Goal: Browse casually: Explore the website without a specific task or goal

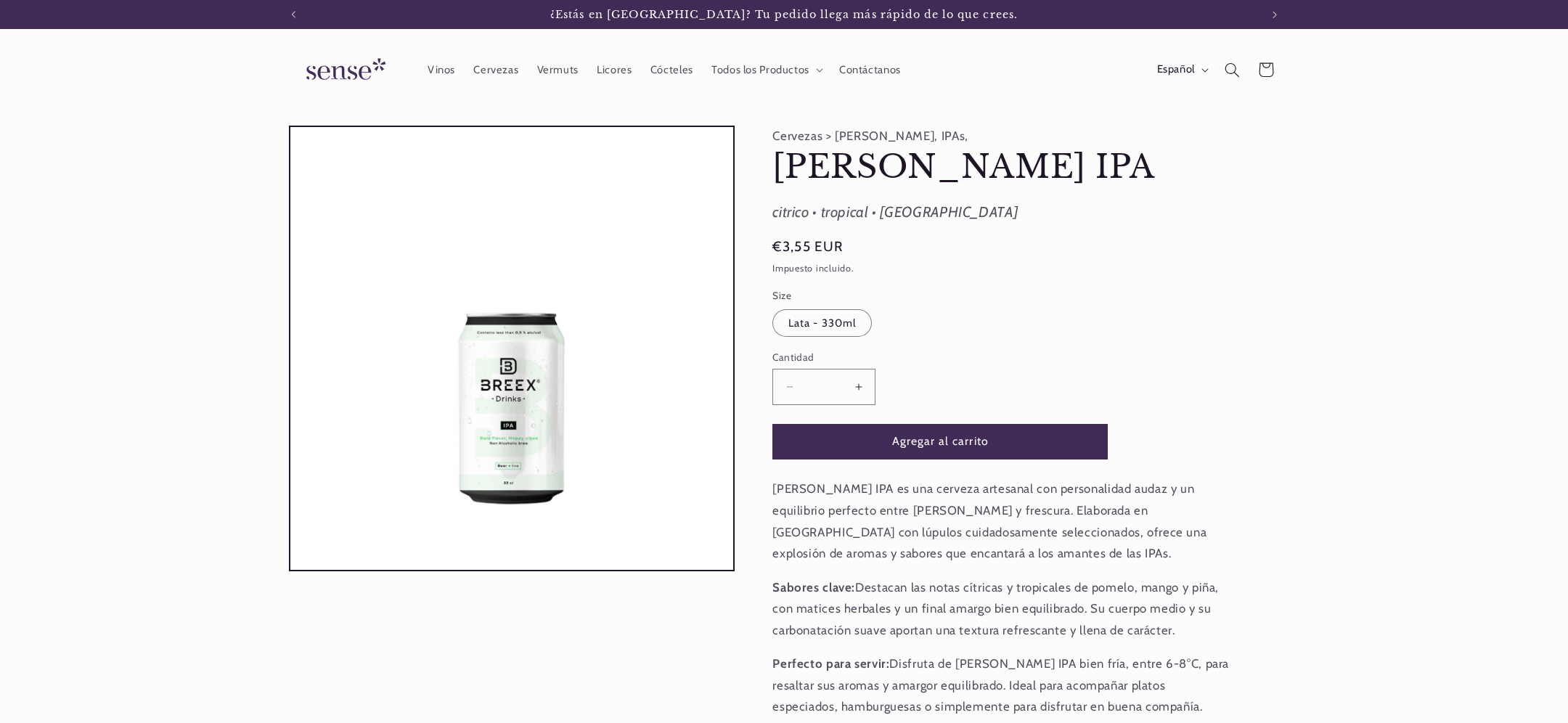
scroll to position [0, 967]
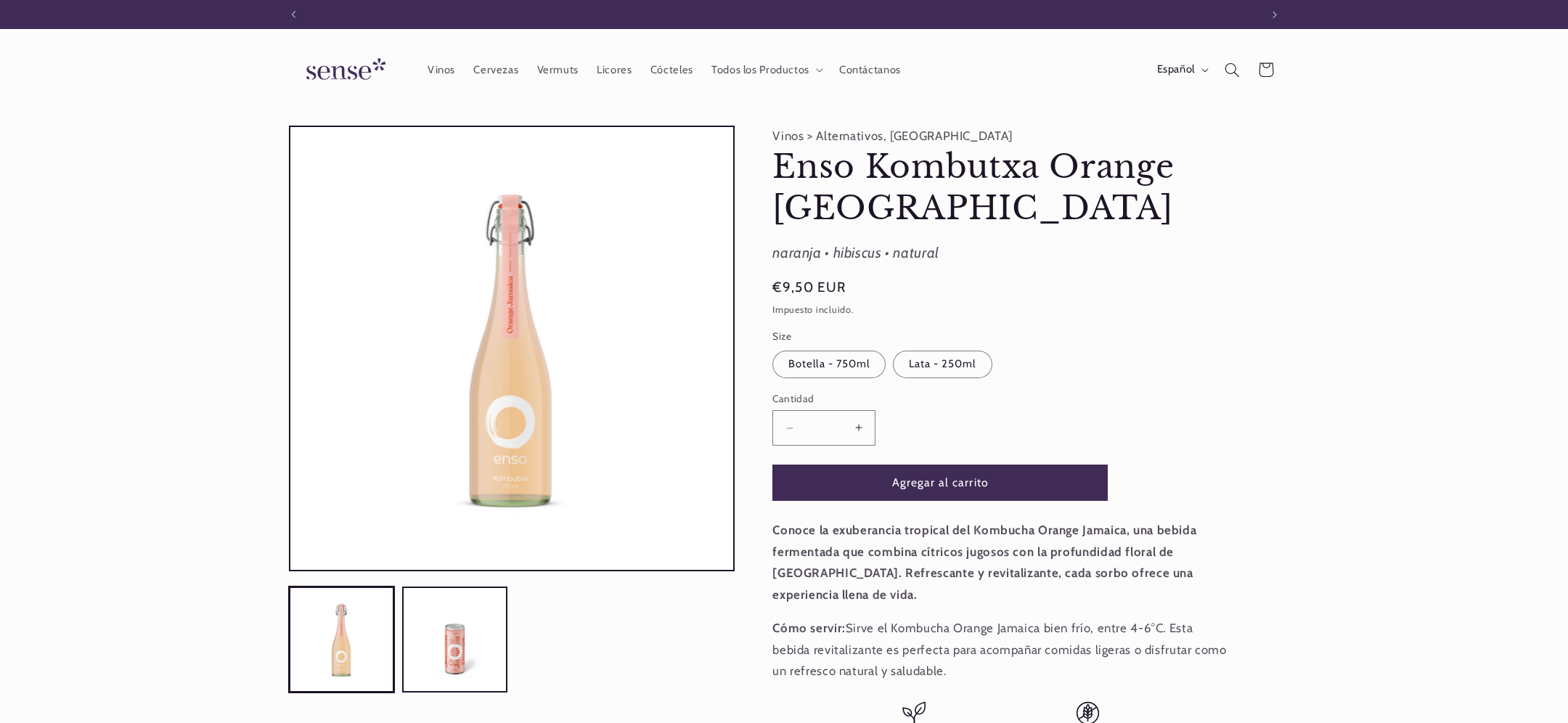
scroll to position [0, 967]
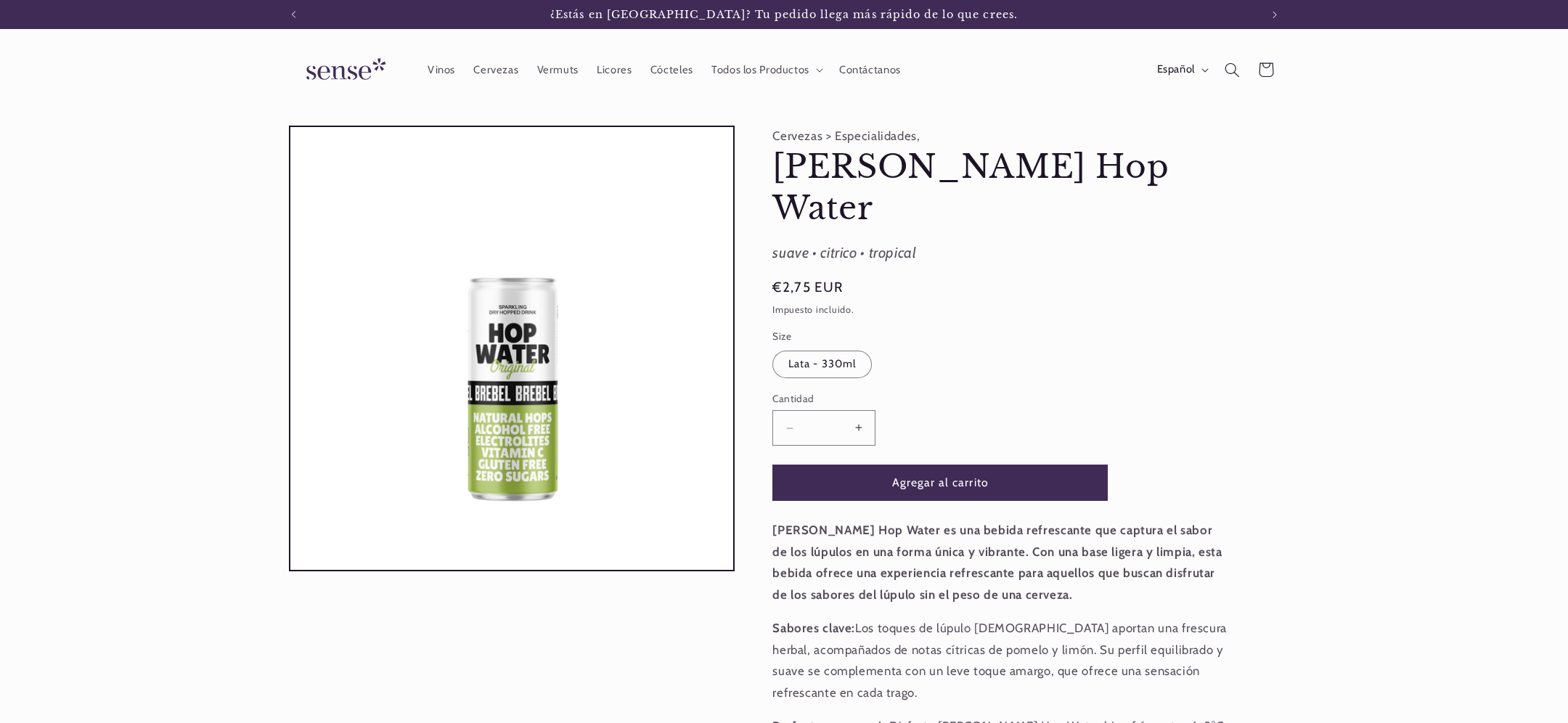
scroll to position [0, 967]
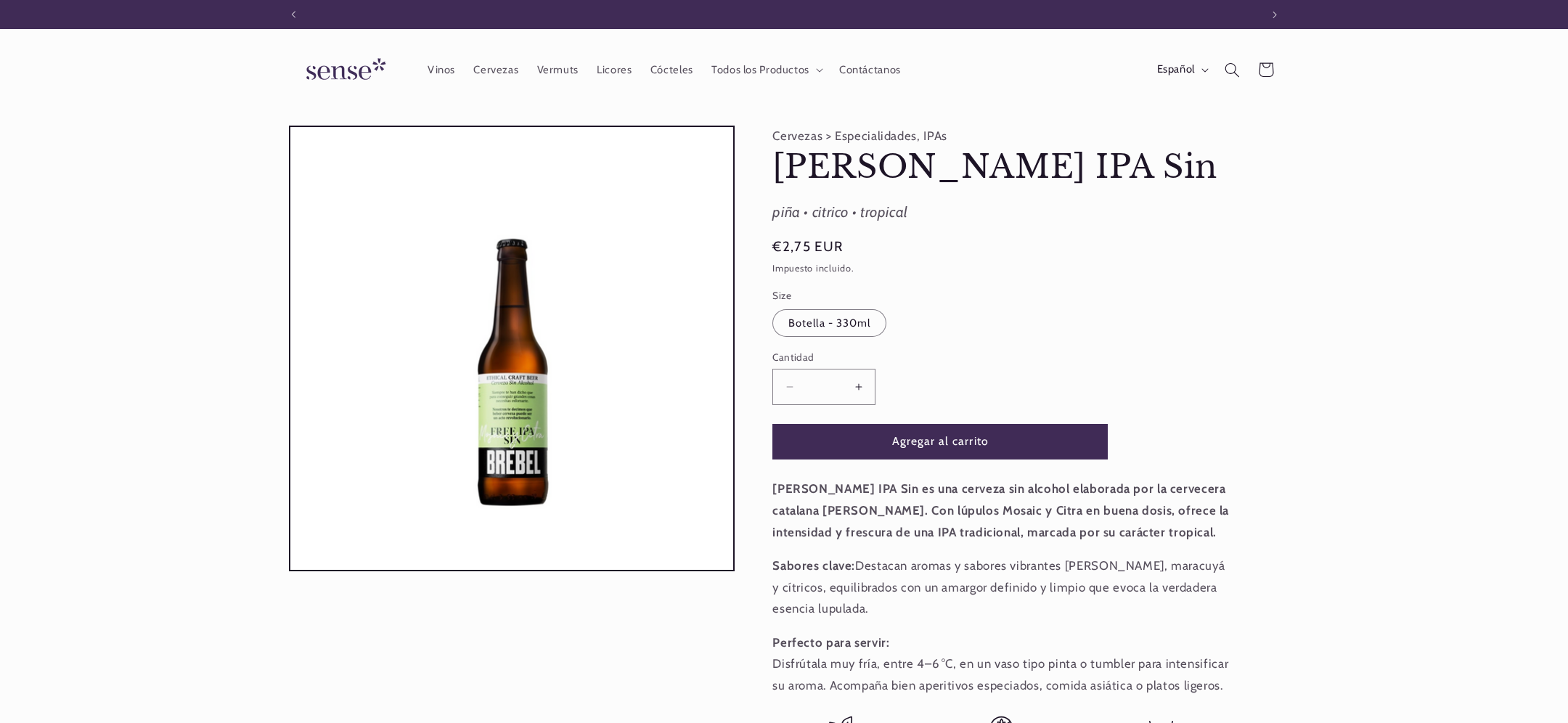
scroll to position [0, 967]
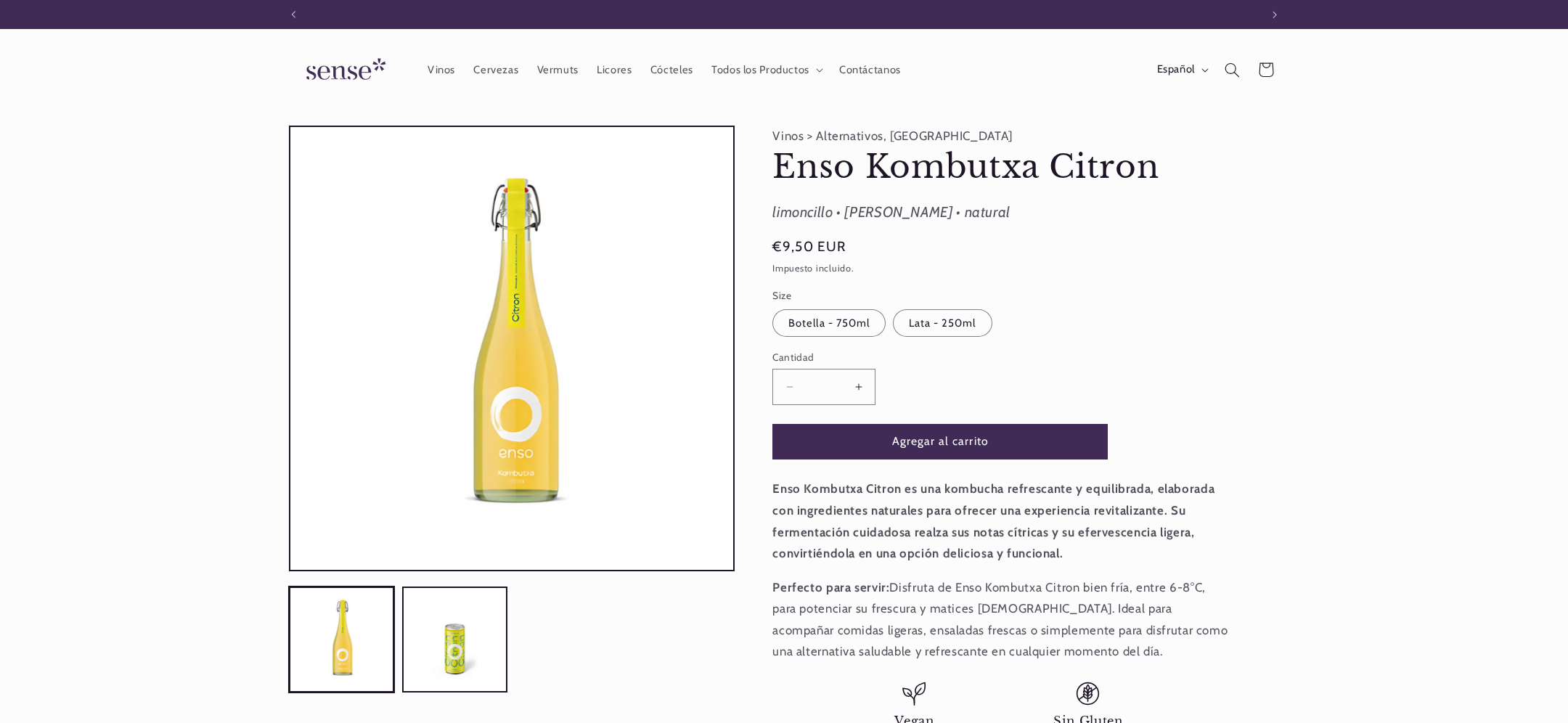
scroll to position [0, 967]
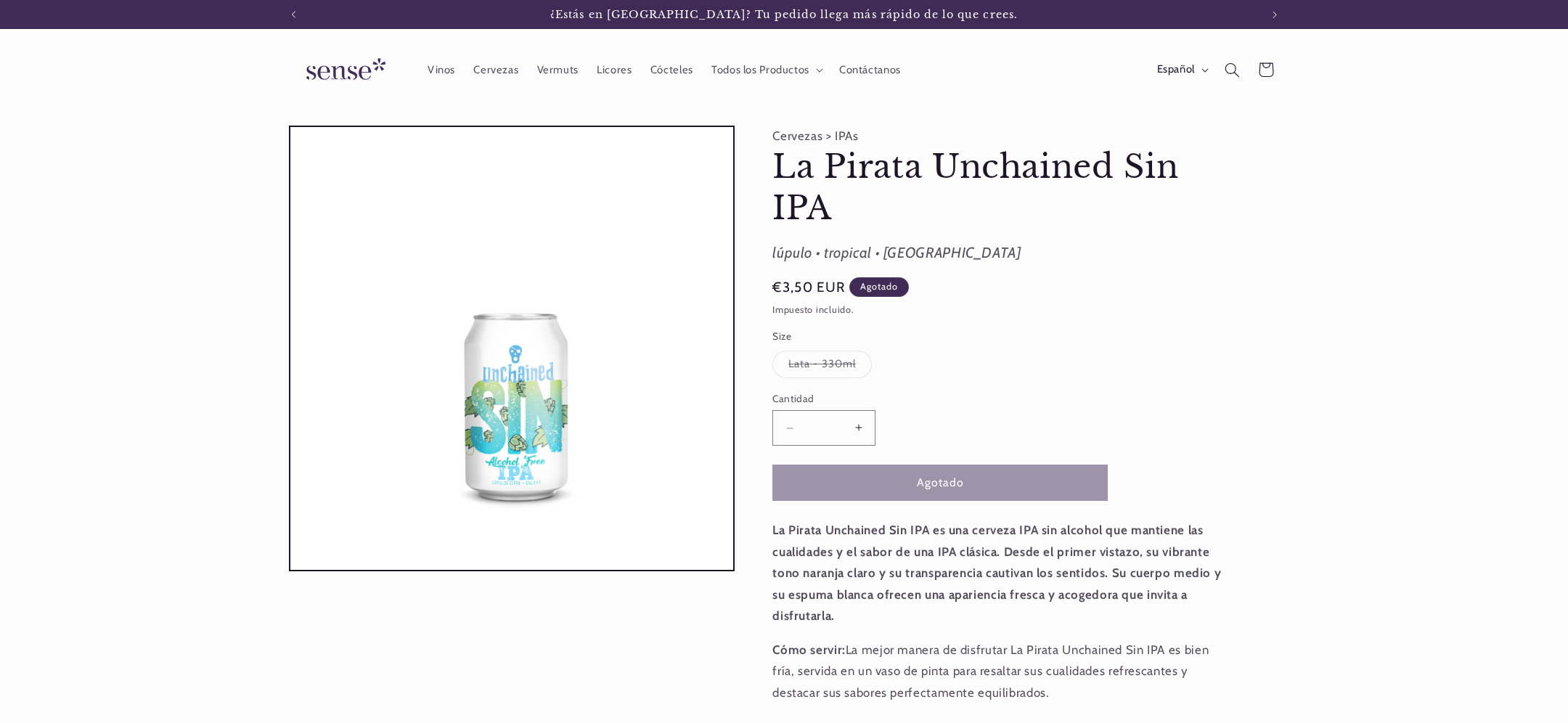
scroll to position [0, 967]
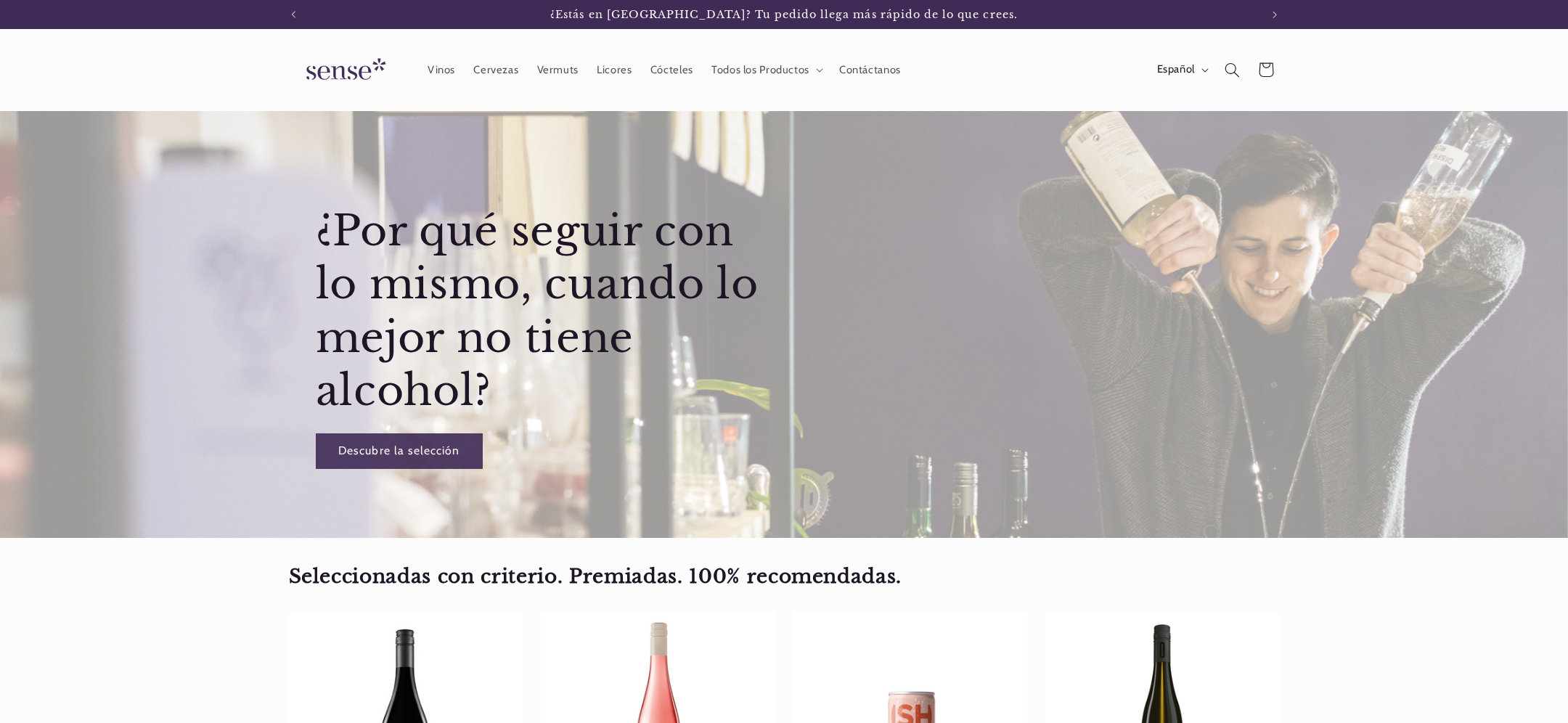
scroll to position [0, 967]
click at [322, 71] on img at bounding box center [343, 70] width 109 height 41
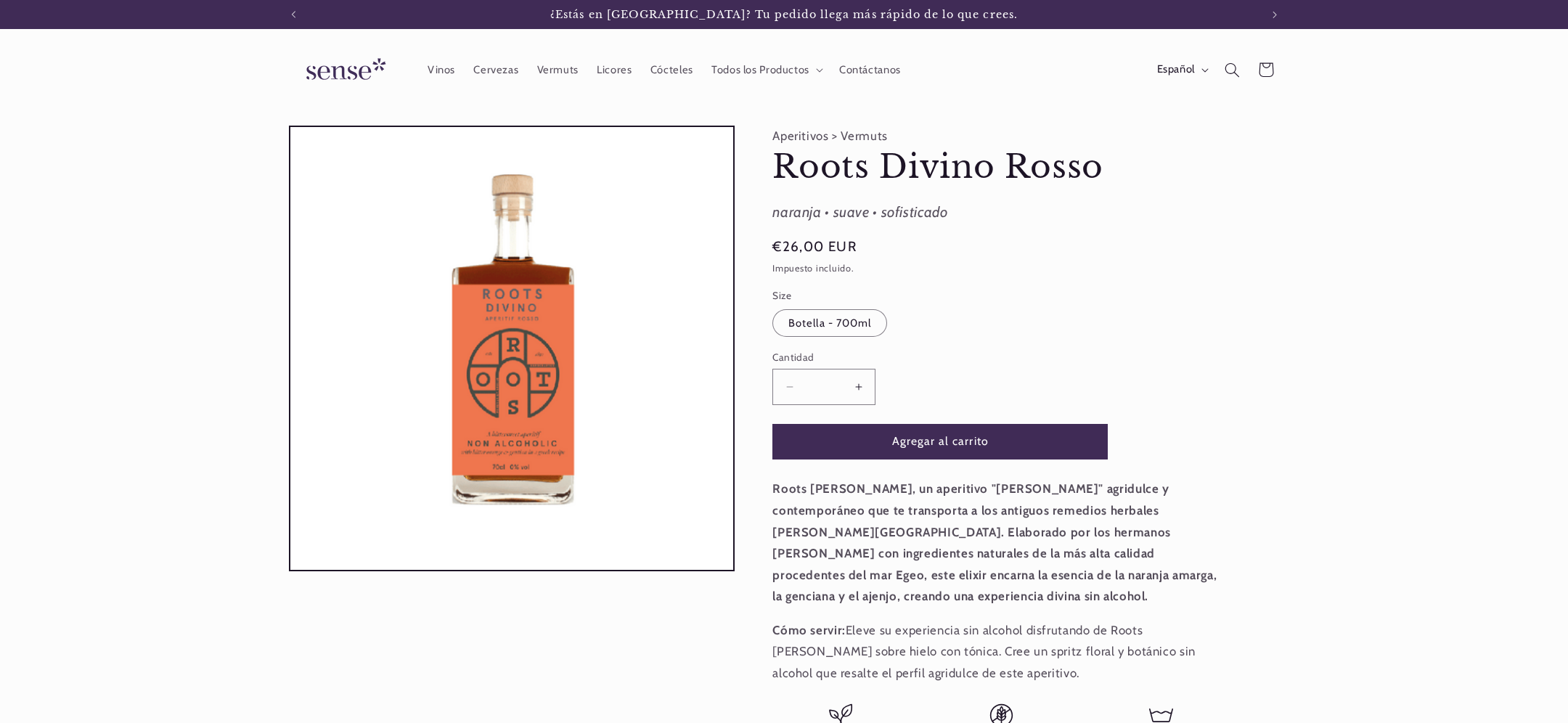
scroll to position [0, 967]
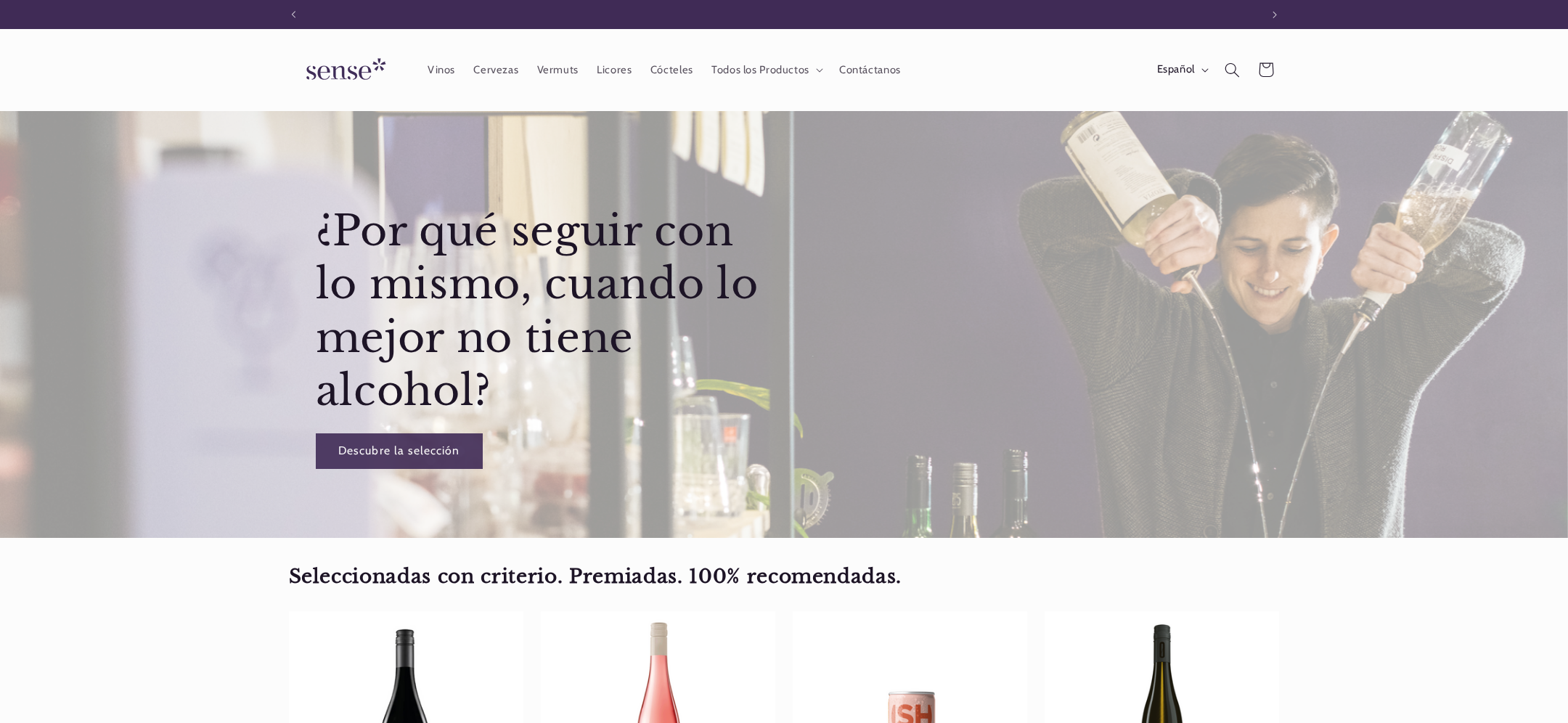
scroll to position [0, 967]
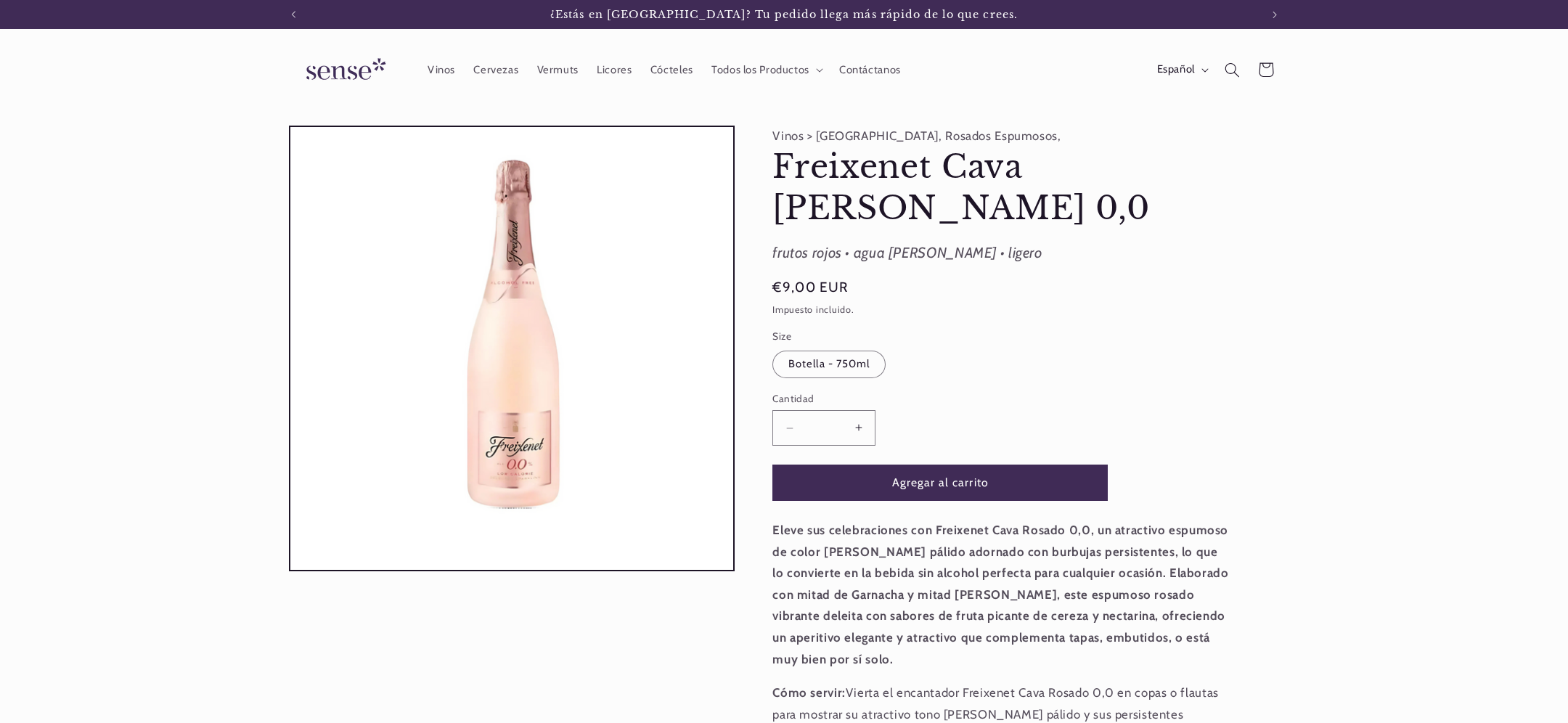
scroll to position [0, 967]
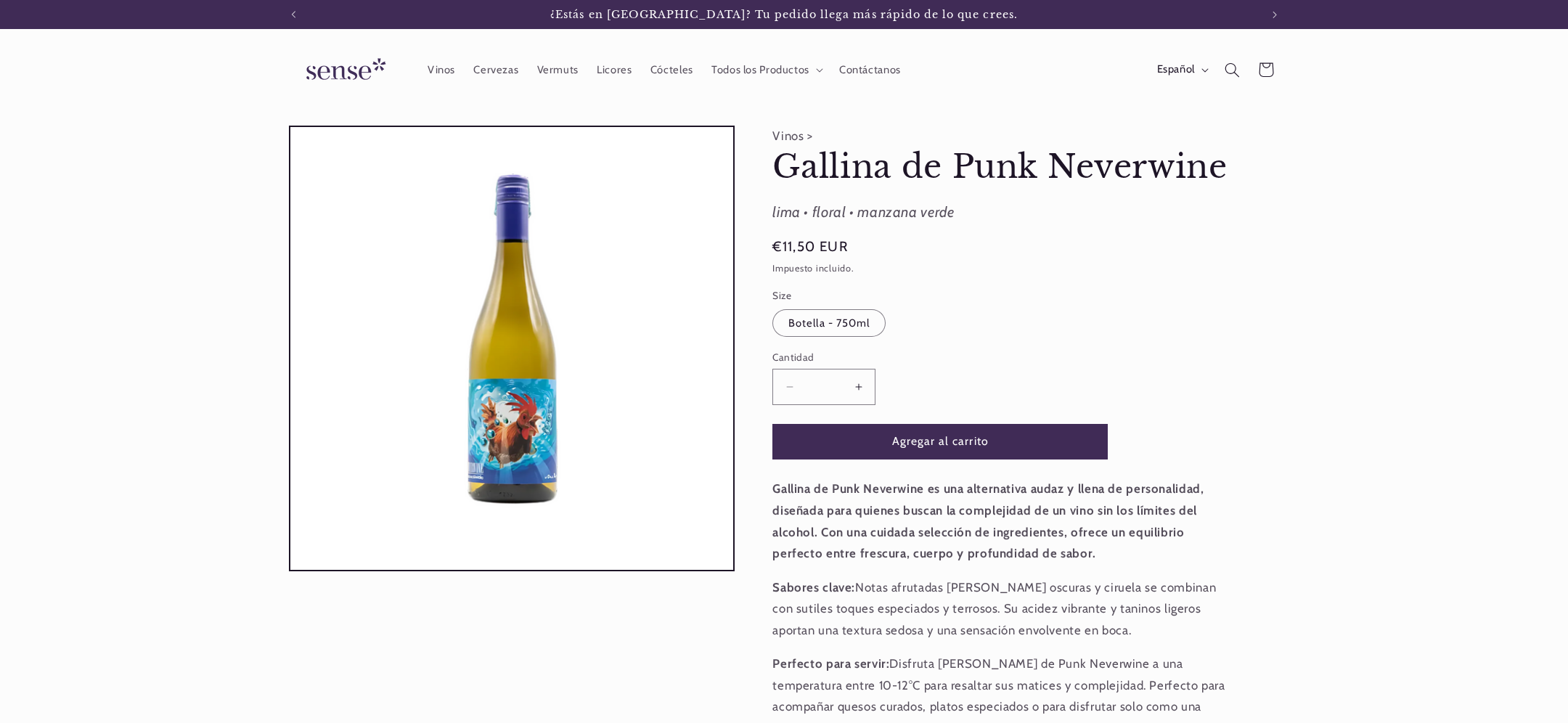
scroll to position [0, 967]
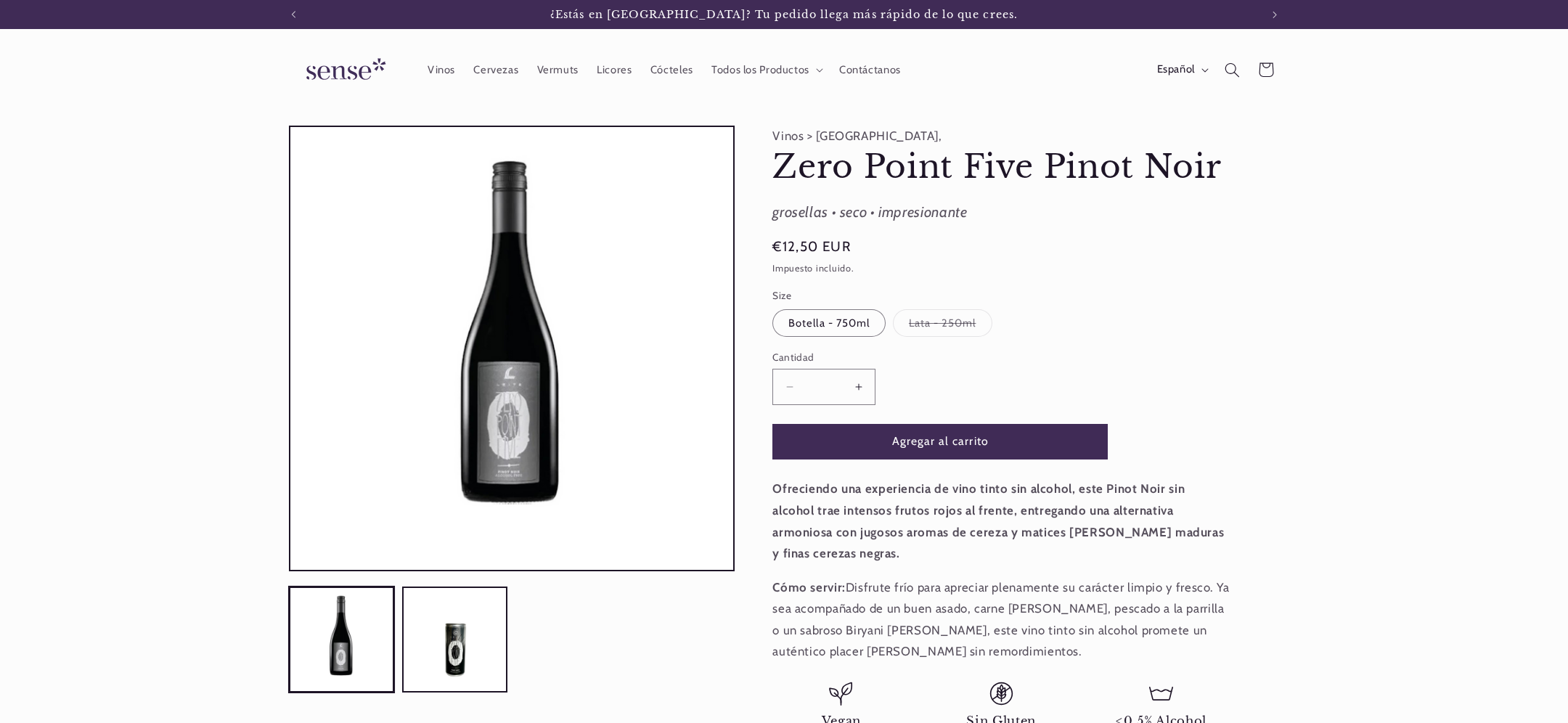
scroll to position [0, 967]
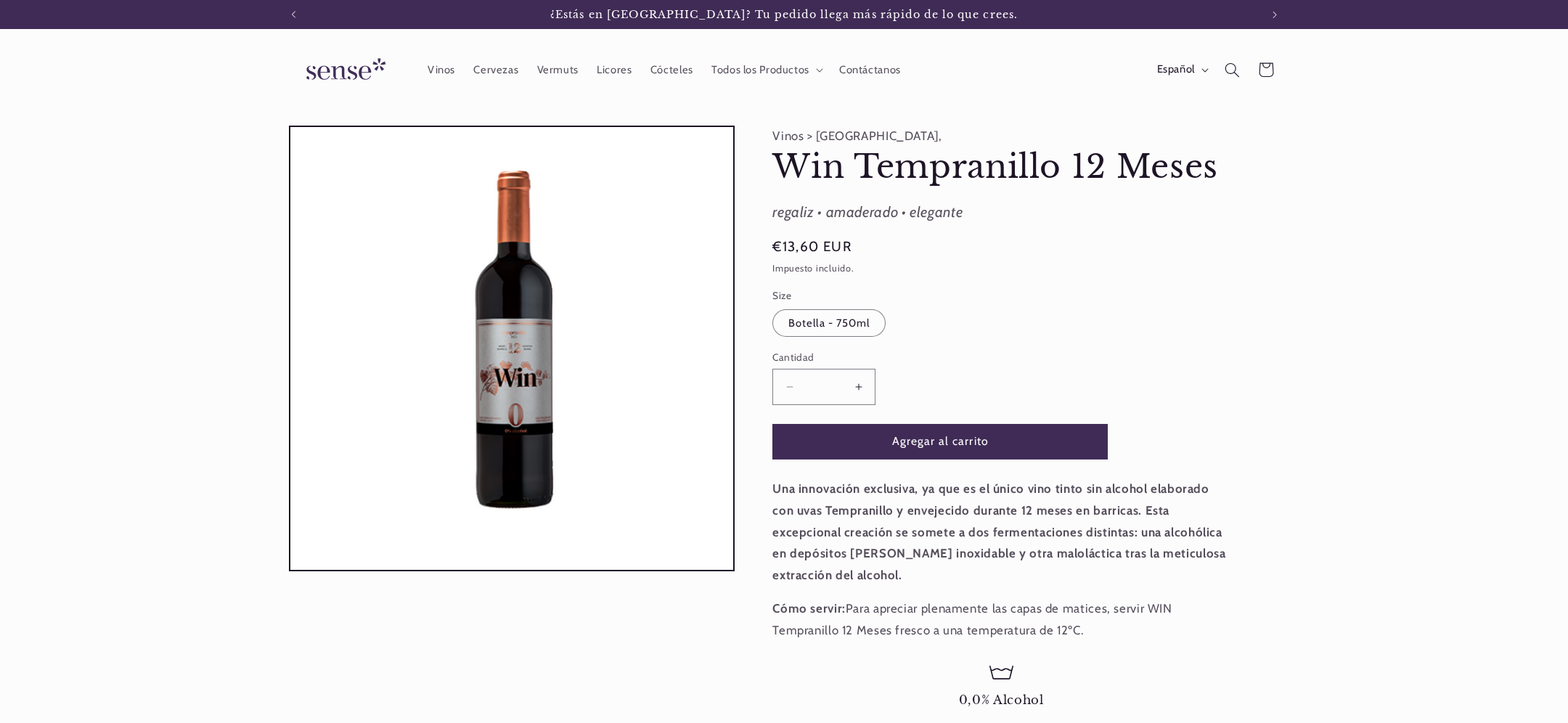
scroll to position [0, 967]
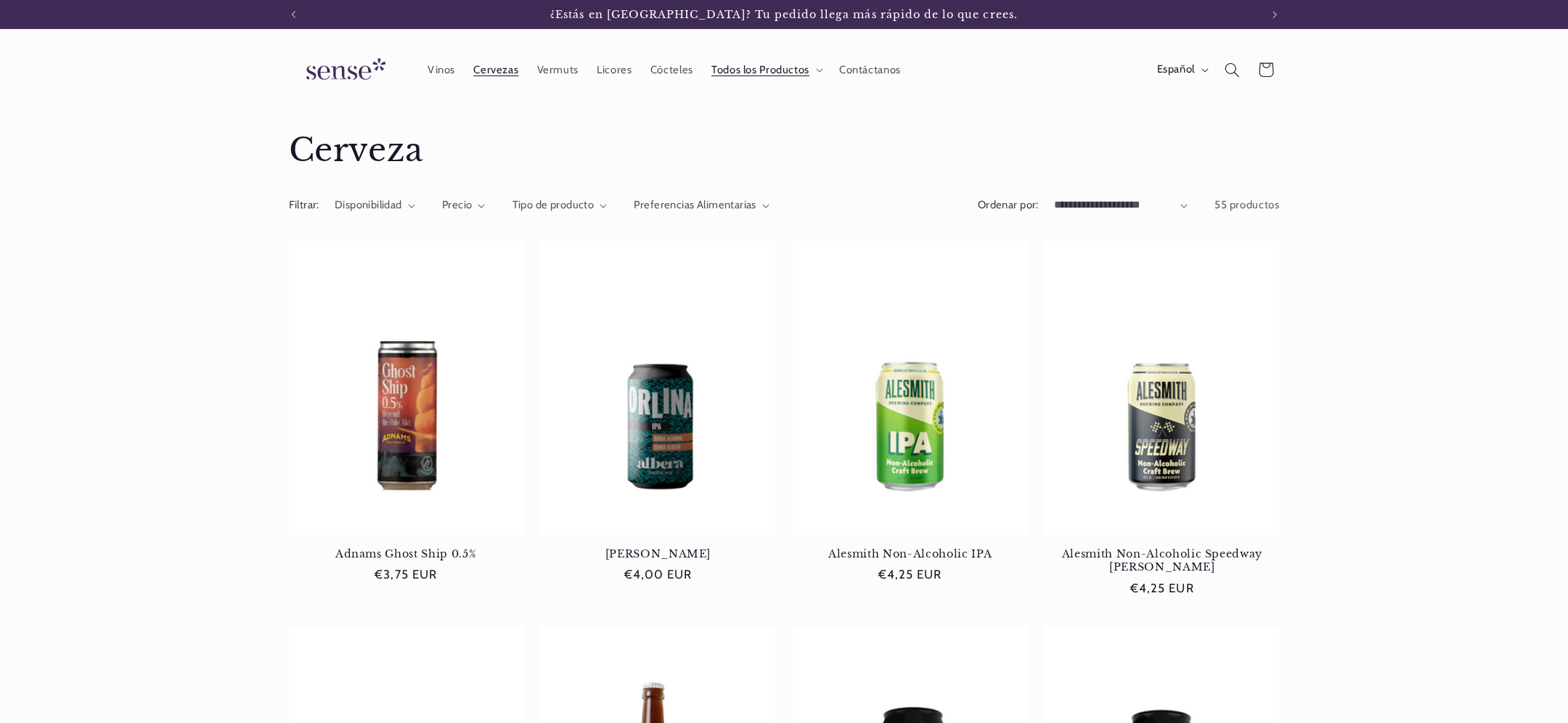
scroll to position [0, 967]
